Goal: Obtain resource: Download file/media

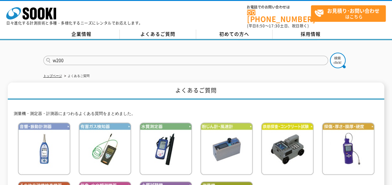
type input "w200"
click at [330, 53] on button at bounding box center [338, 61] width 16 height 16
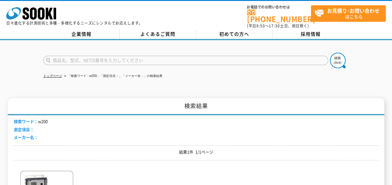
scroll to position [156, 0]
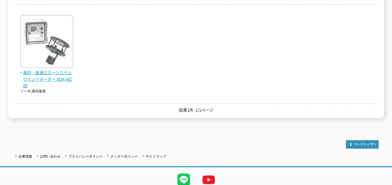
click at [45, 52] on img at bounding box center [46, 42] width 53 height 55
click at [46, 70] on span "風向・風速ロガーシステム ウインドメーター SOK-W200" at bounding box center [46, 79] width 53 height 19
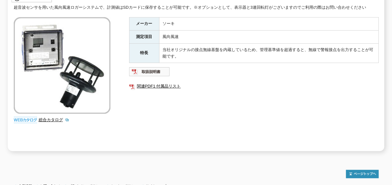
scroll to position [156, 0]
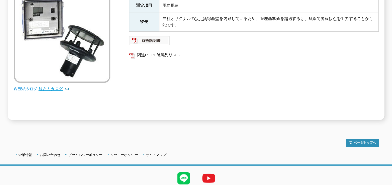
click at [41, 86] on link "総合カタログ" at bounding box center [54, 88] width 31 height 5
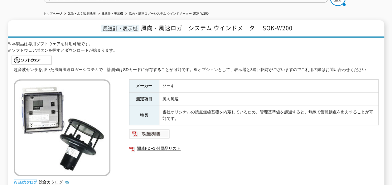
scroll to position [0, 0]
